Goal: Use online tool/utility: Use online tool/utility

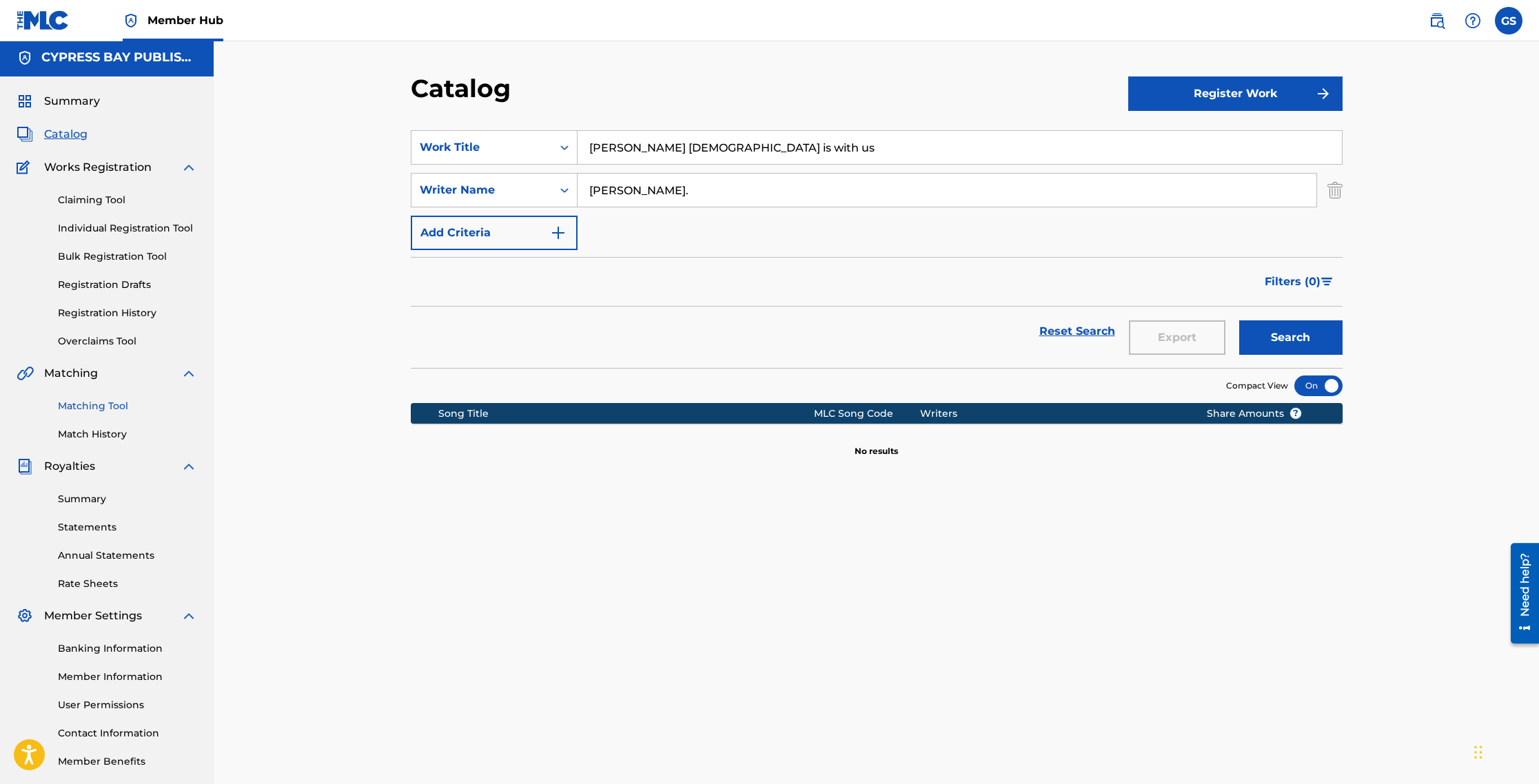
click at [109, 408] on link "Matching Tool" at bounding box center [127, 406] width 139 height 14
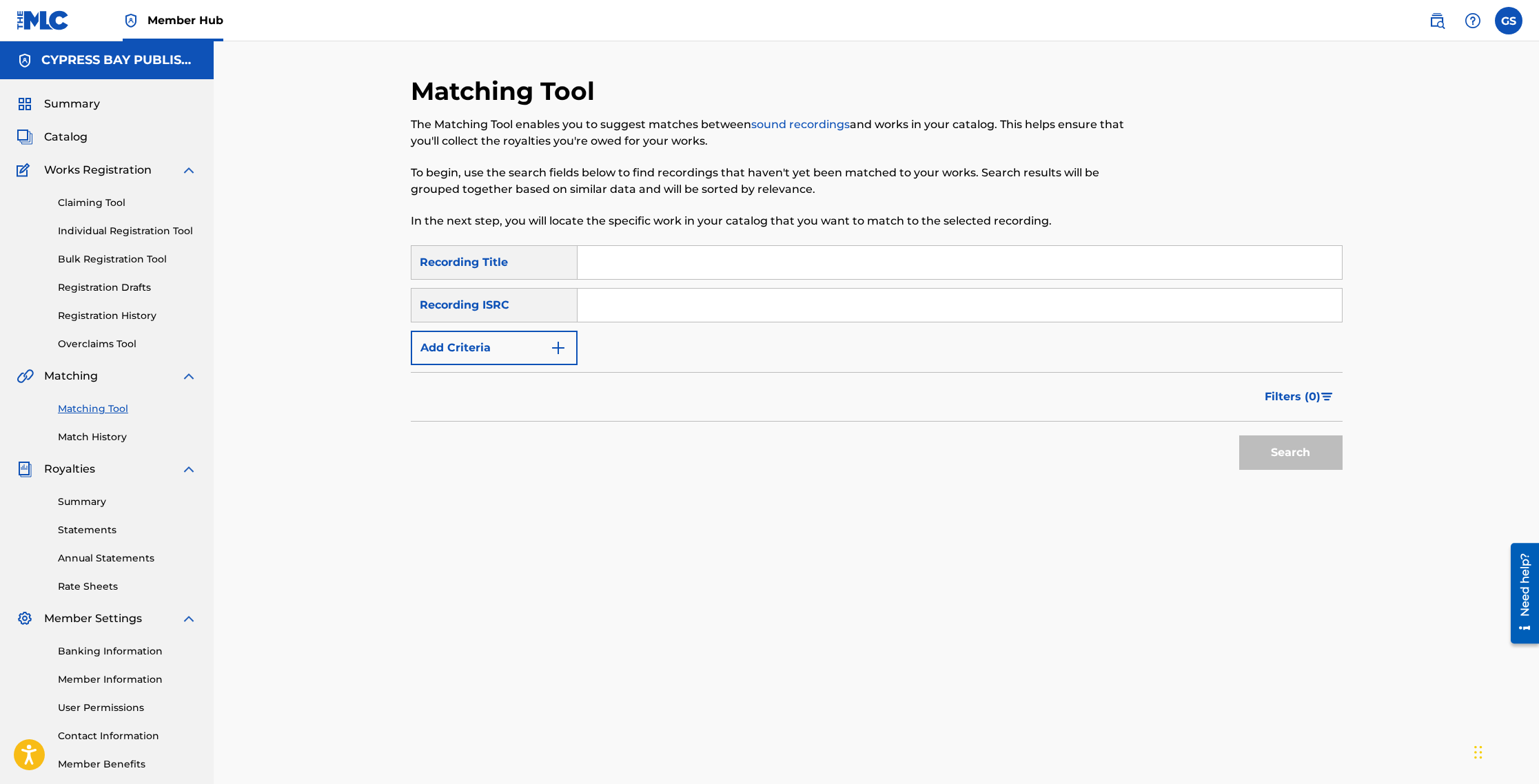
click at [667, 262] on input "Search Form" at bounding box center [960, 263] width 764 height 33
type input "[PERSON_NAME] [DEMOGRAPHIC_DATA] Is with us"
click at [622, 301] on input "Search Form" at bounding box center [960, 304] width 764 height 33
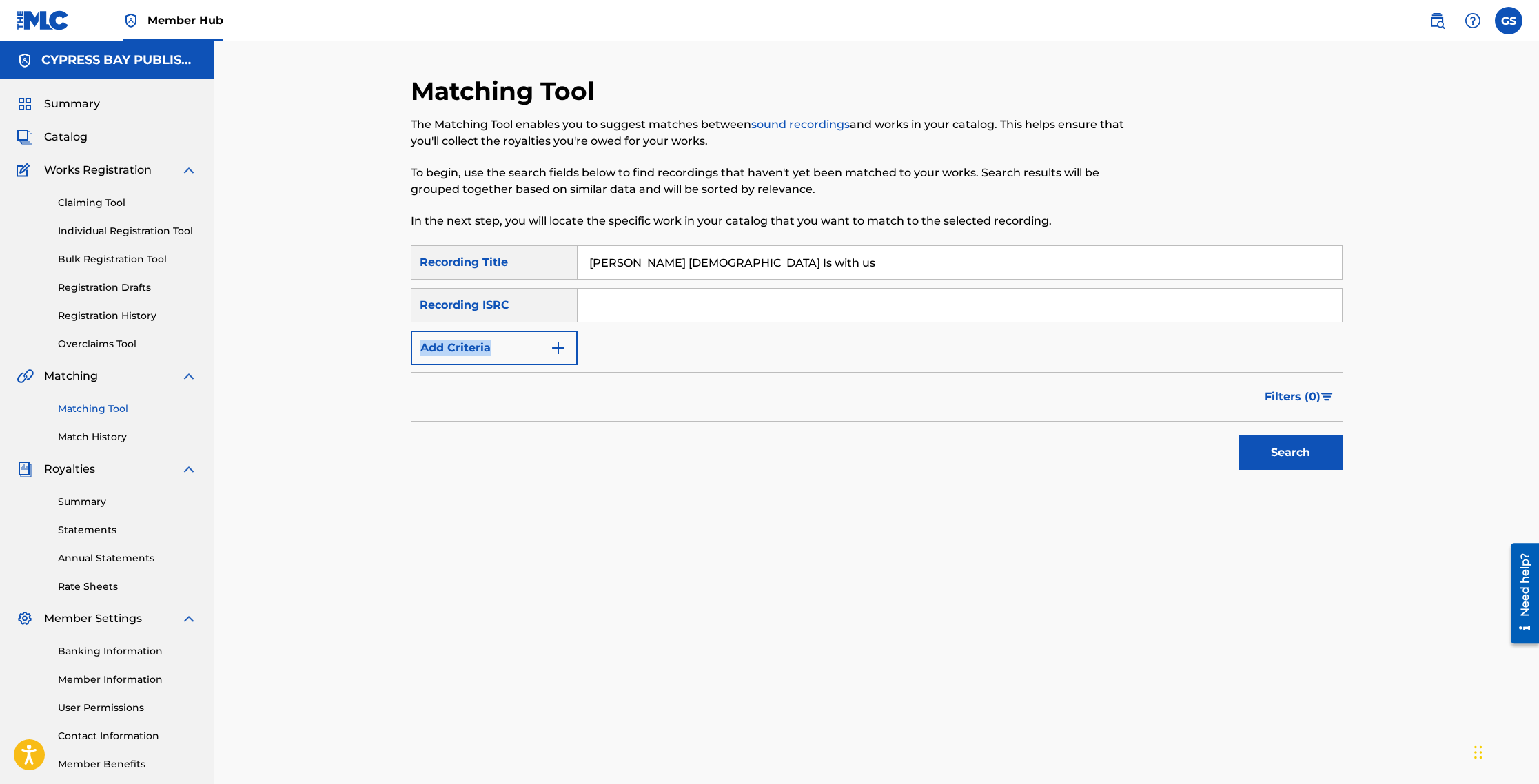
drag, startPoint x: 810, startPoint y: 339, endPoint x: 841, endPoint y: 346, distance: 31.8
click at [841, 346] on div "SearchWithCriteriabada5cbd-1658-4a61-a24b-0992ae89f73b Recording Title [PERSON_…" at bounding box center [876, 306] width 932 height 120
click at [633, 313] on input "Search Form" at bounding box center [960, 305] width 764 height 33
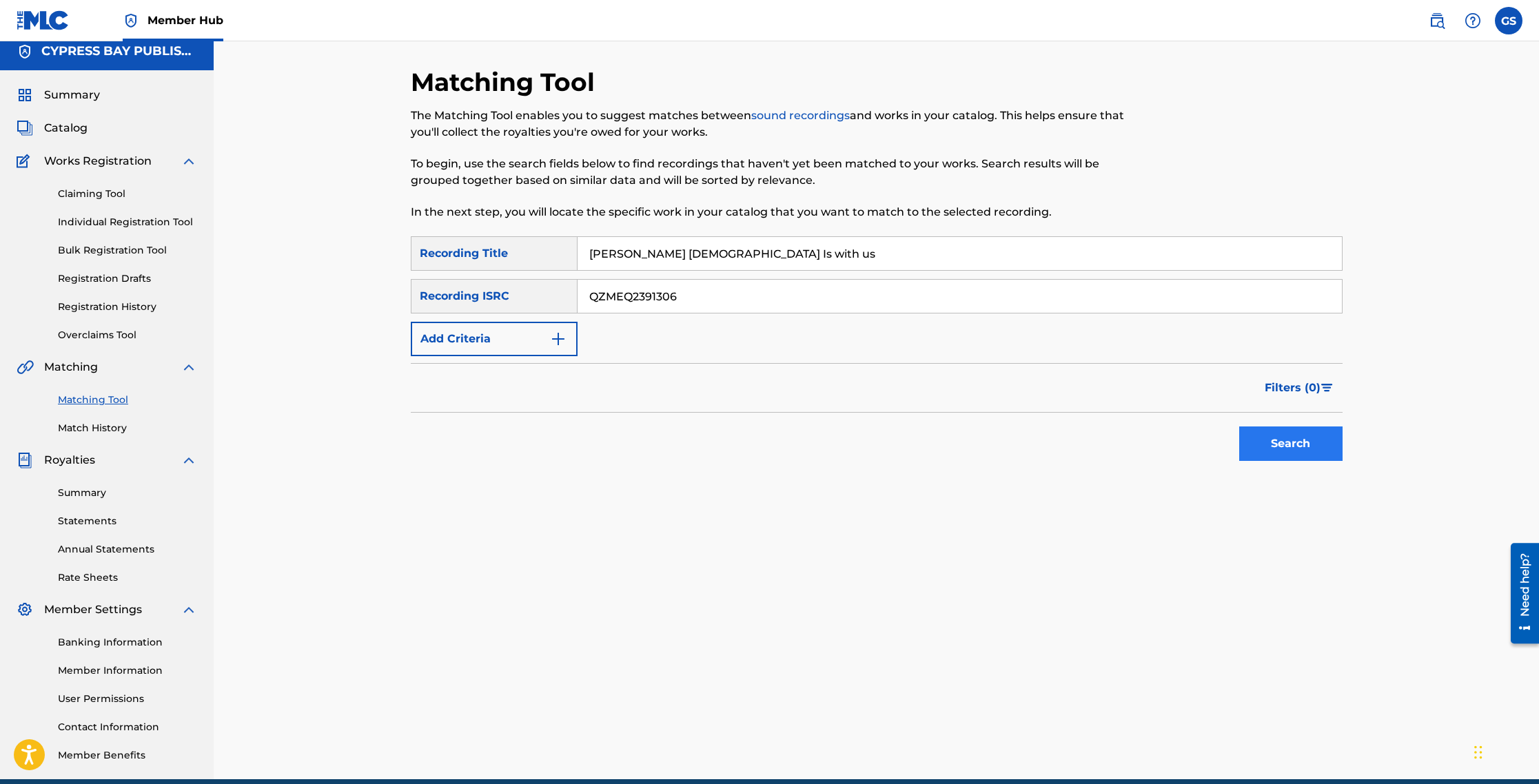
type input "QZMEQ2391306"
click at [1294, 453] on button "Search" at bounding box center [1290, 443] width 104 height 34
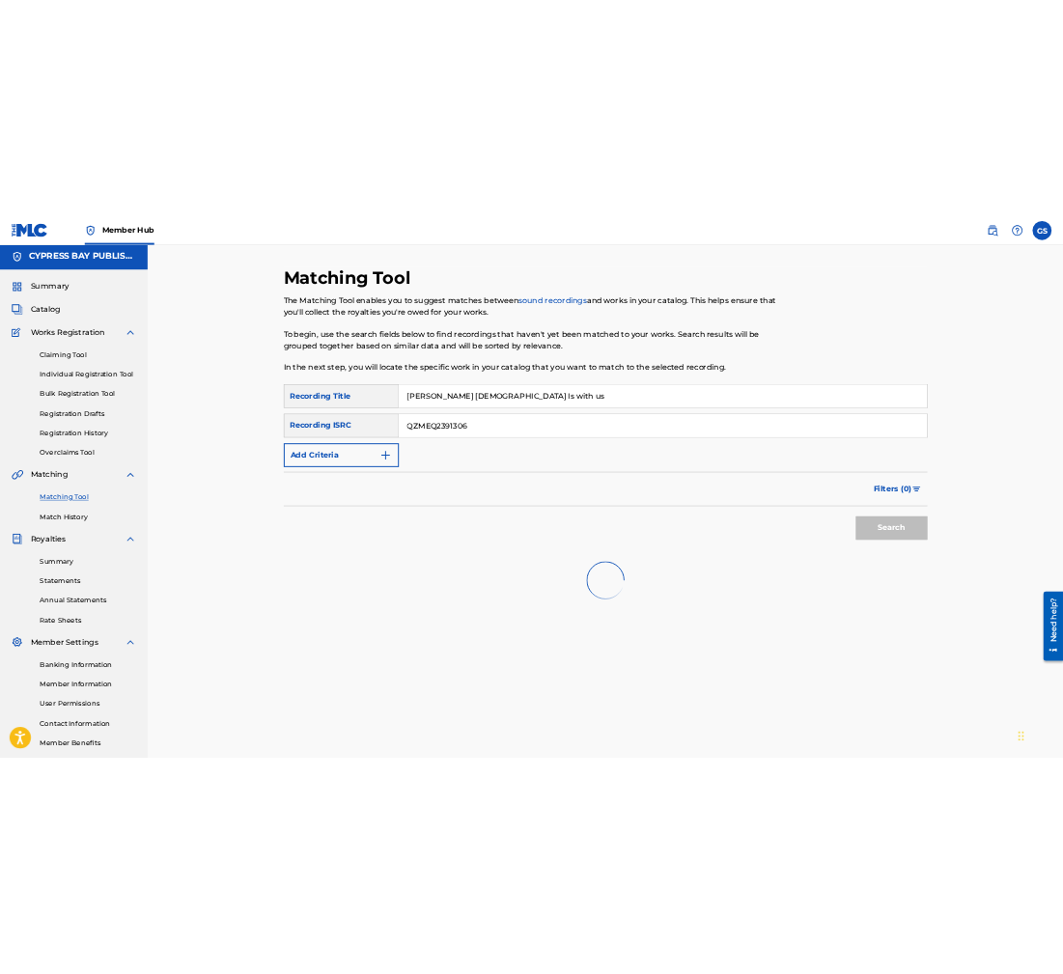
scroll to position [1, 0]
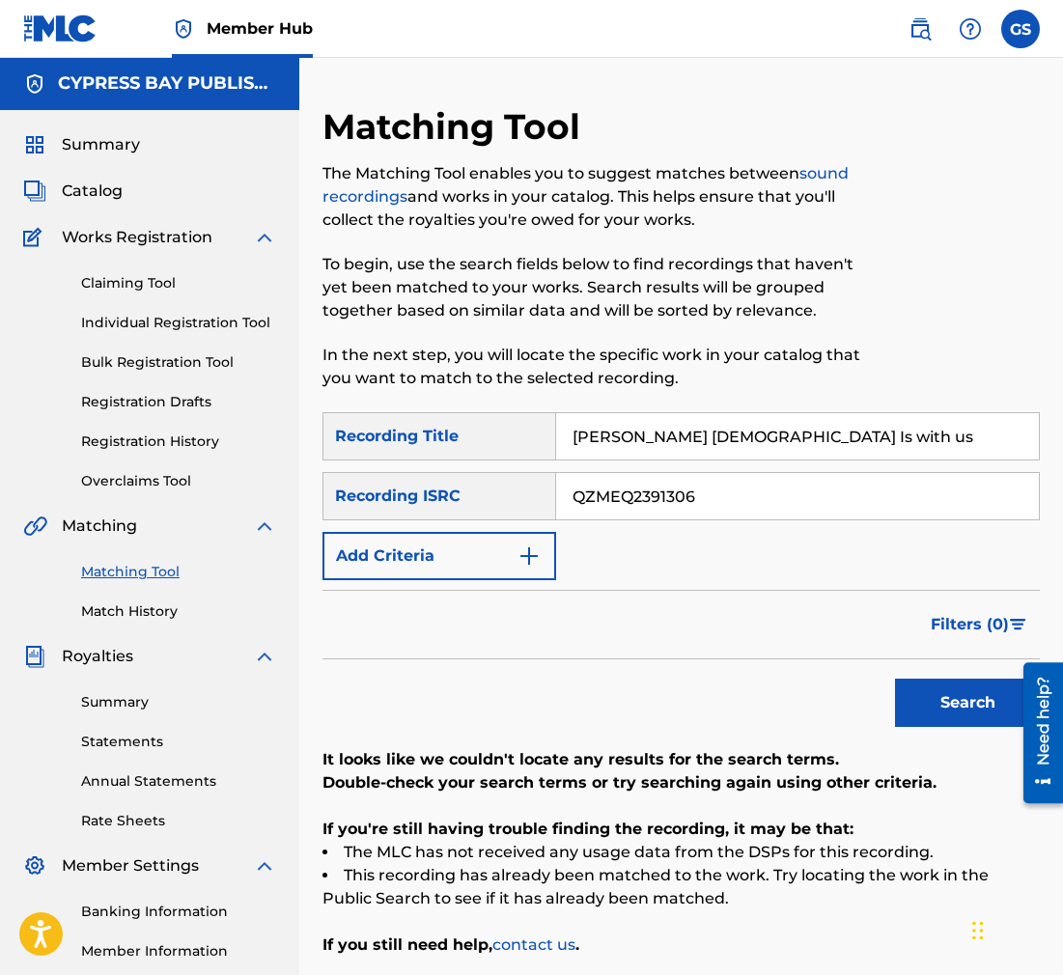
drag, startPoint x: 949, startPoint y: 315, endPoint x: 1010, endPoint y: 327, distance: 62.1
click at [1010, 327] on div at bounding box center [956, 258] width 165 height 307
